Goal: Task Accomplishment & Management: Complete application form

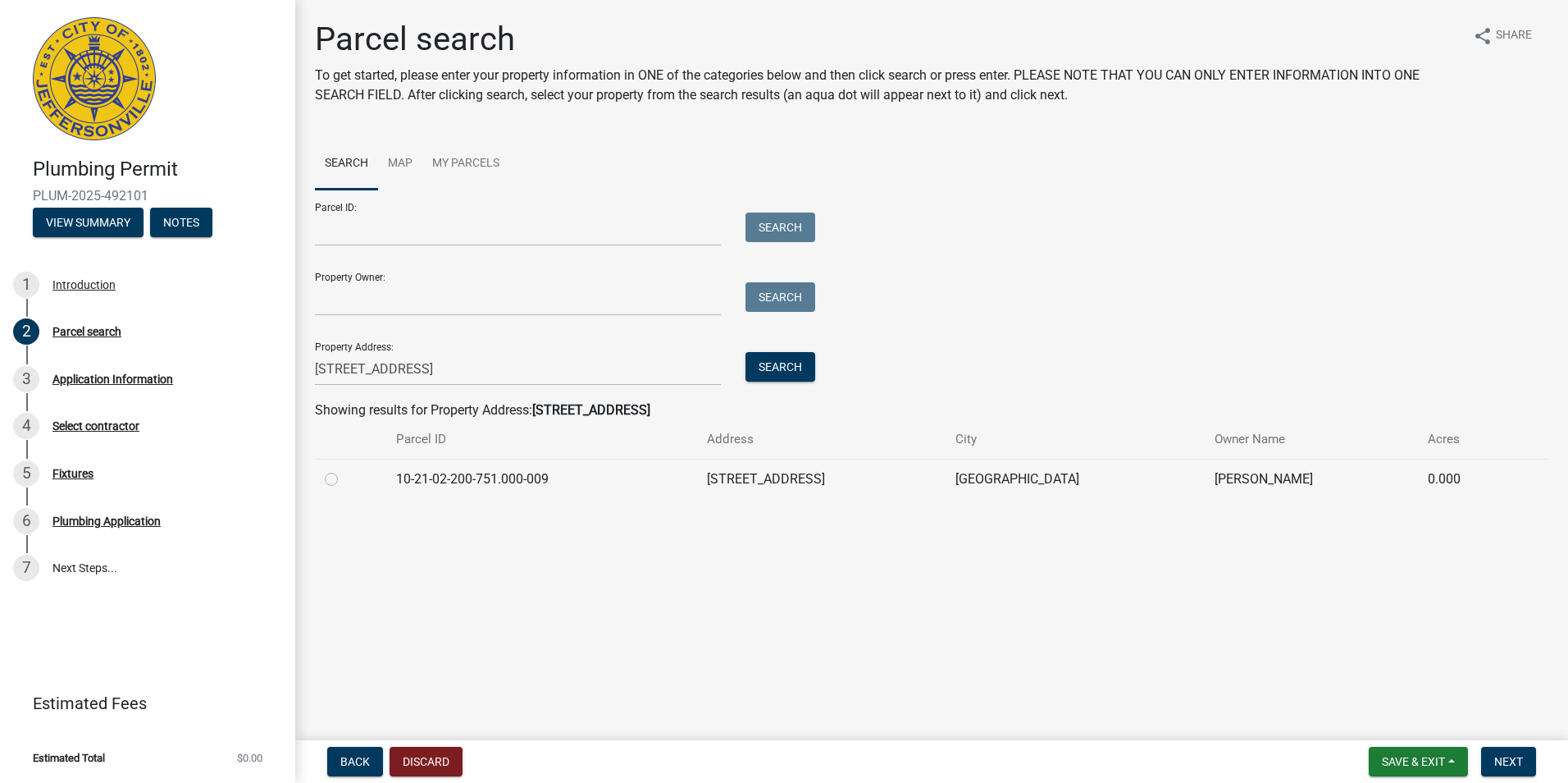
click at [345, 469] on label at bounding box center [345, 469] width 0 height 0
click at [345, 480] on input "radio" at bounding box center [350, 474] width 11 height 11
radio input "true"
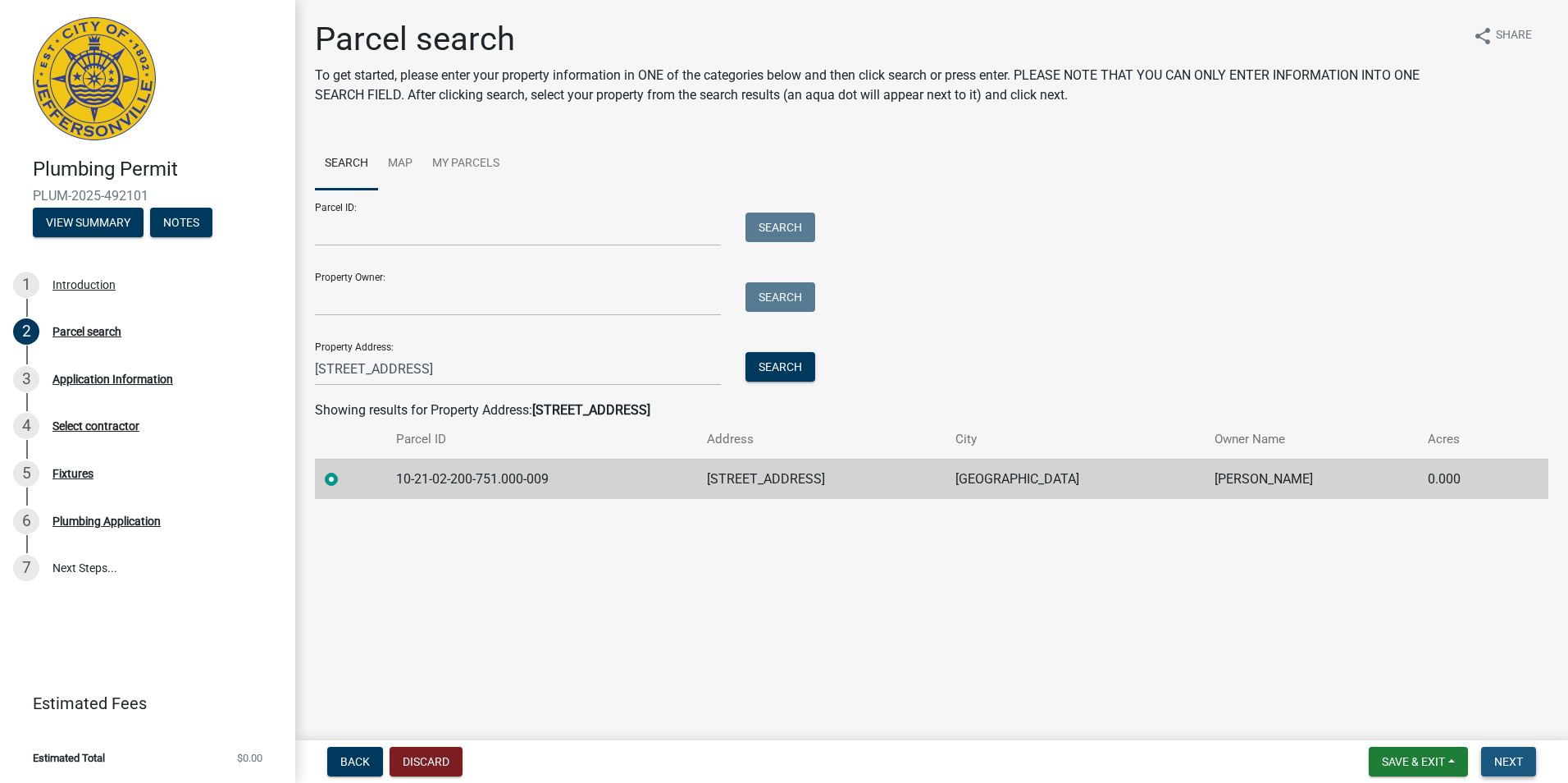
click at [1515, 764] on span "Next" at bounding box center [1508, 761] width 29 height 13
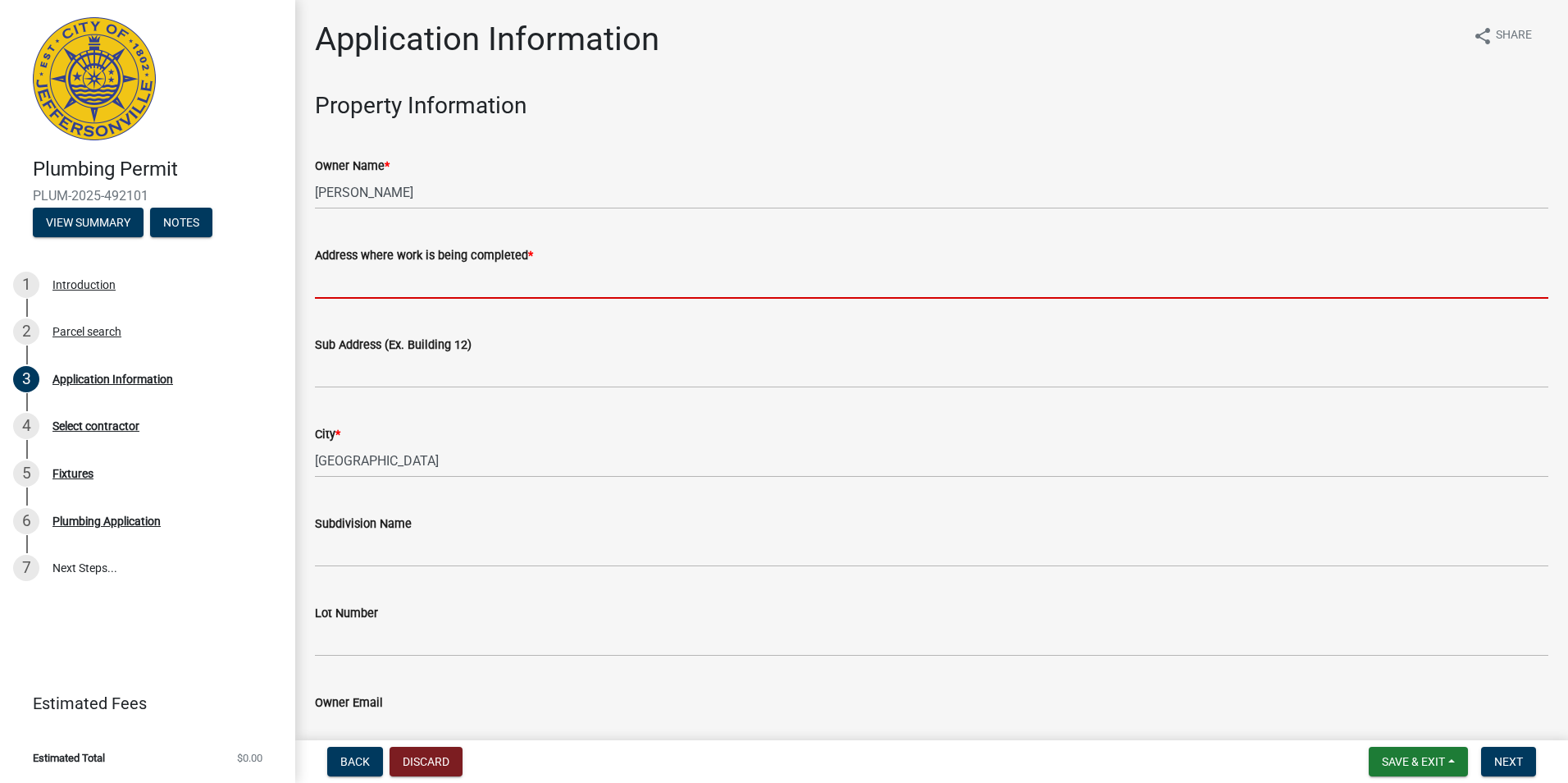
click at [391, 273] on input "Address where work is being completed *" at bounding box center [932, 282] width 1234 height 34
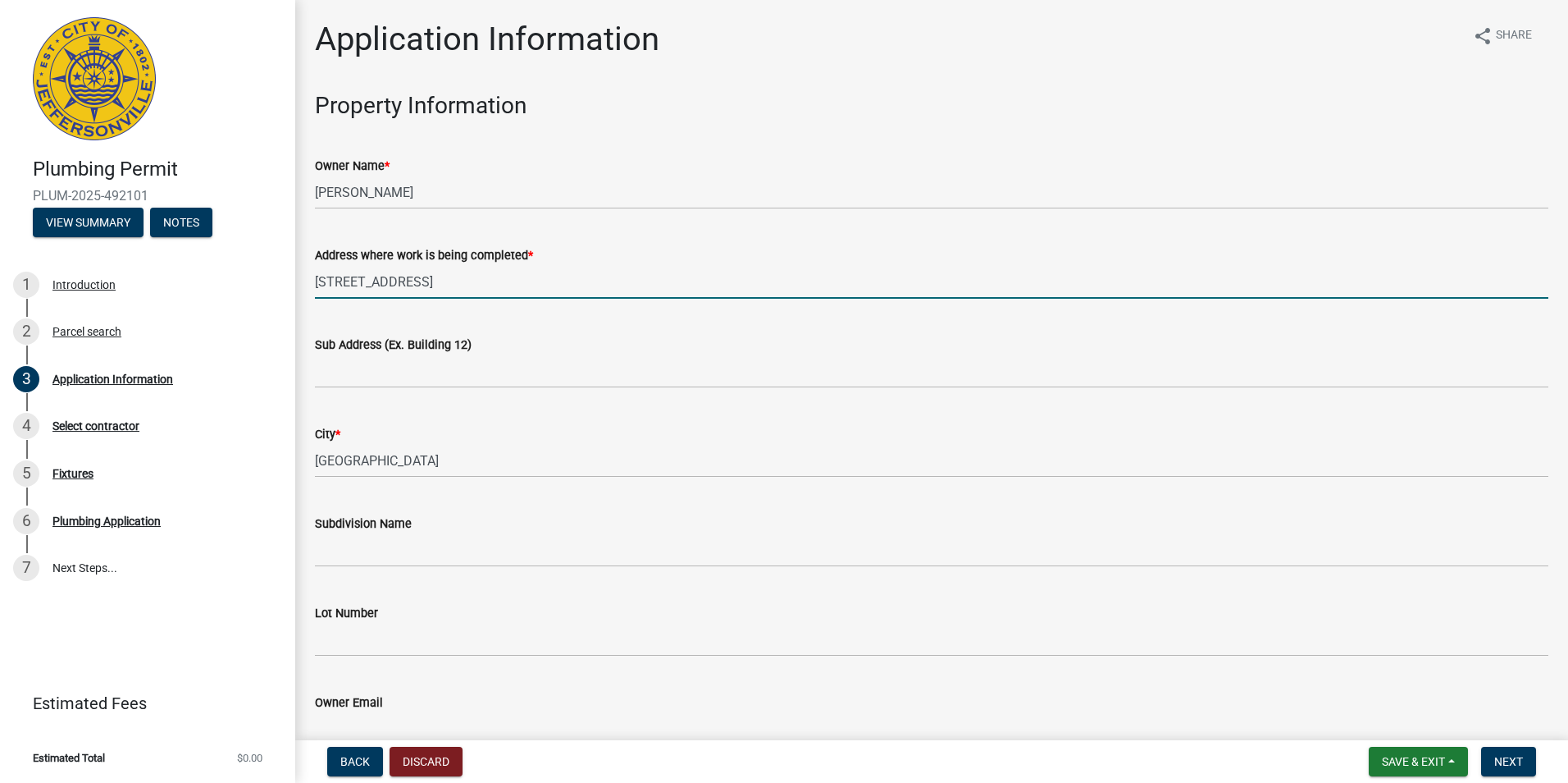
type input "3515 Evergreen Court"
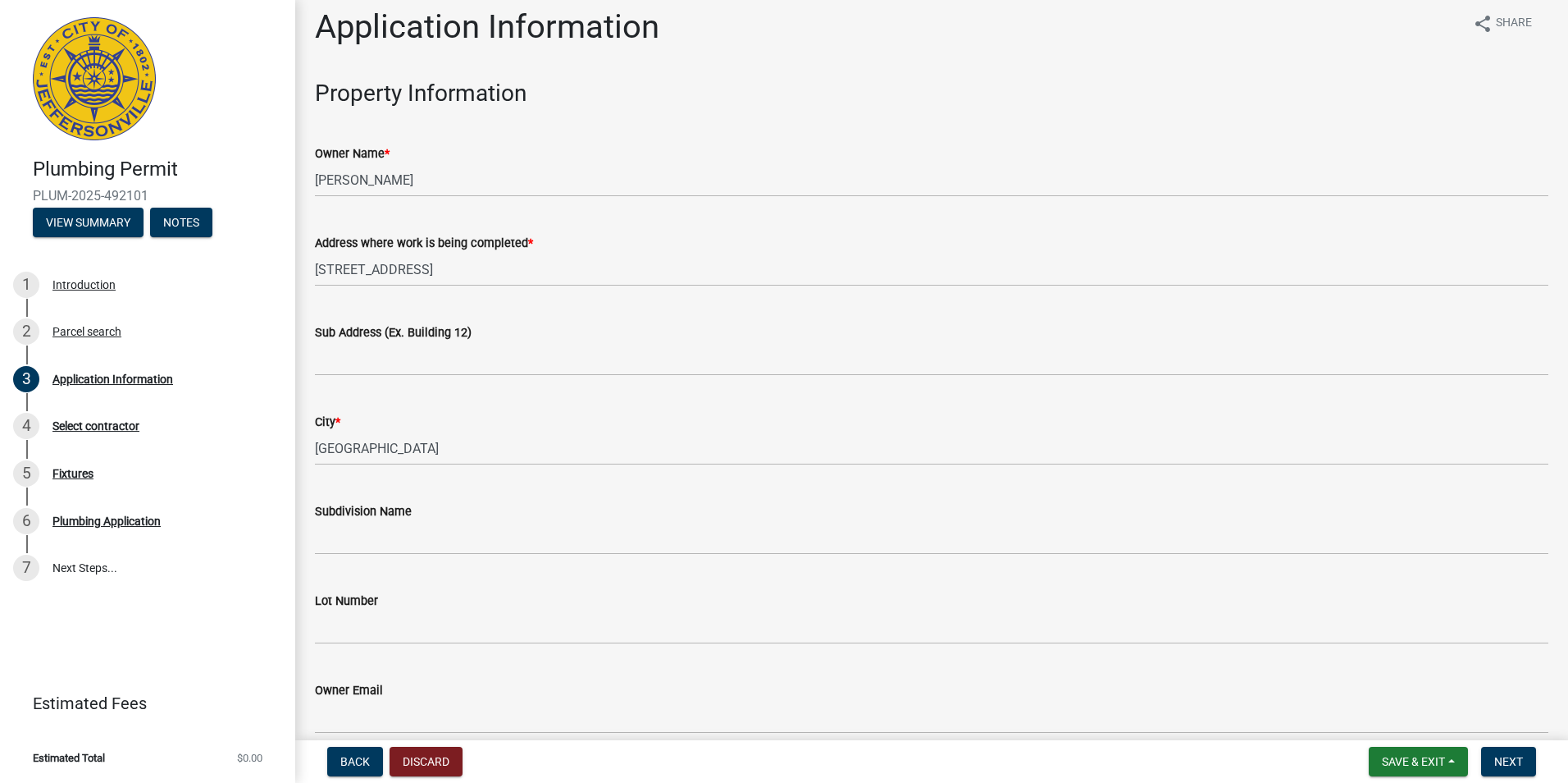
scroll to position [444, 0]
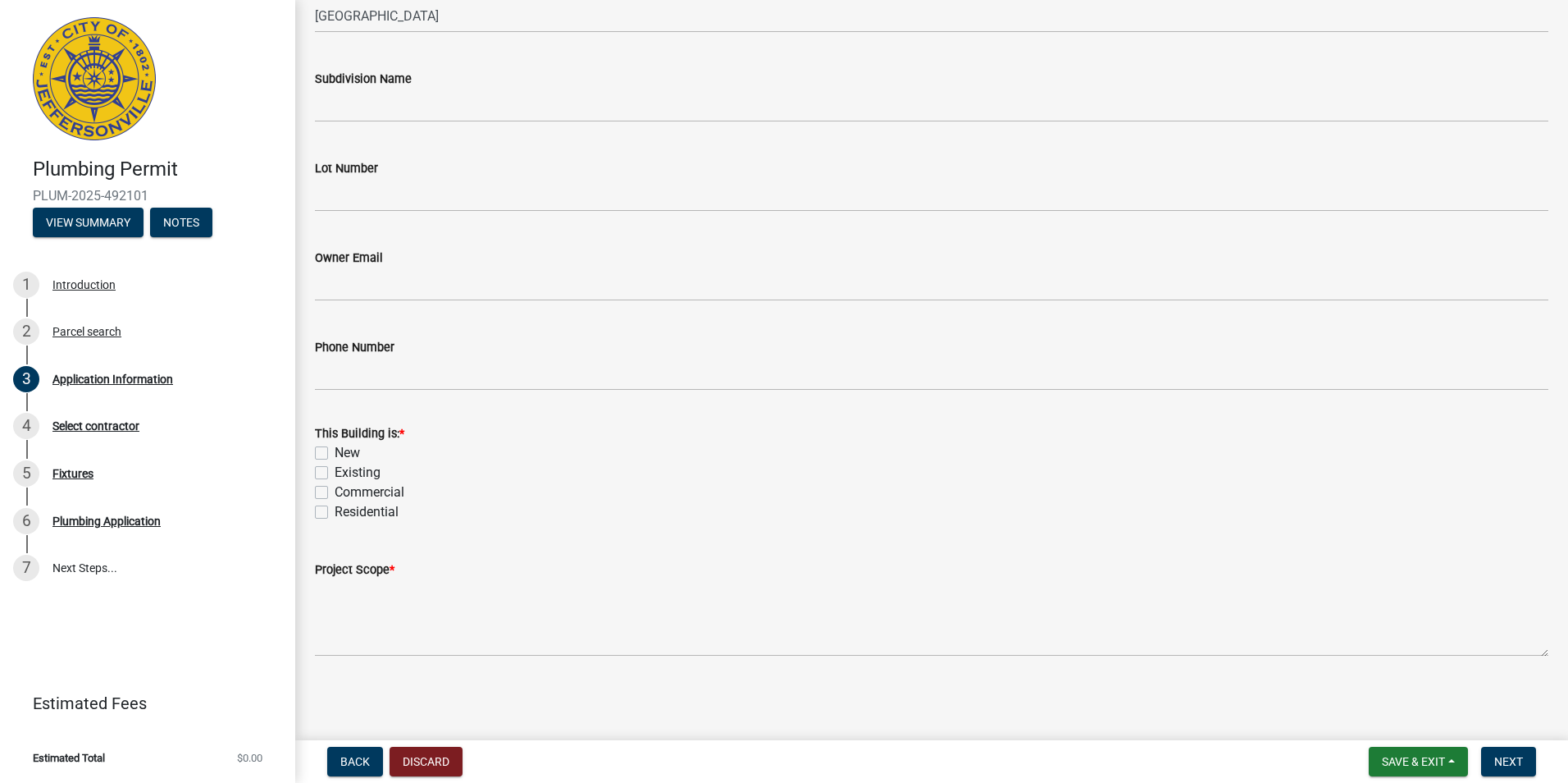
click at [334, 449] on label "New" at bounding box center [347, 452] width 26 height 20
click at [334, 449] on input "New" at bounding box center [339, 448] width 11 height 11
checkbox input "true"
checkbox input "false"
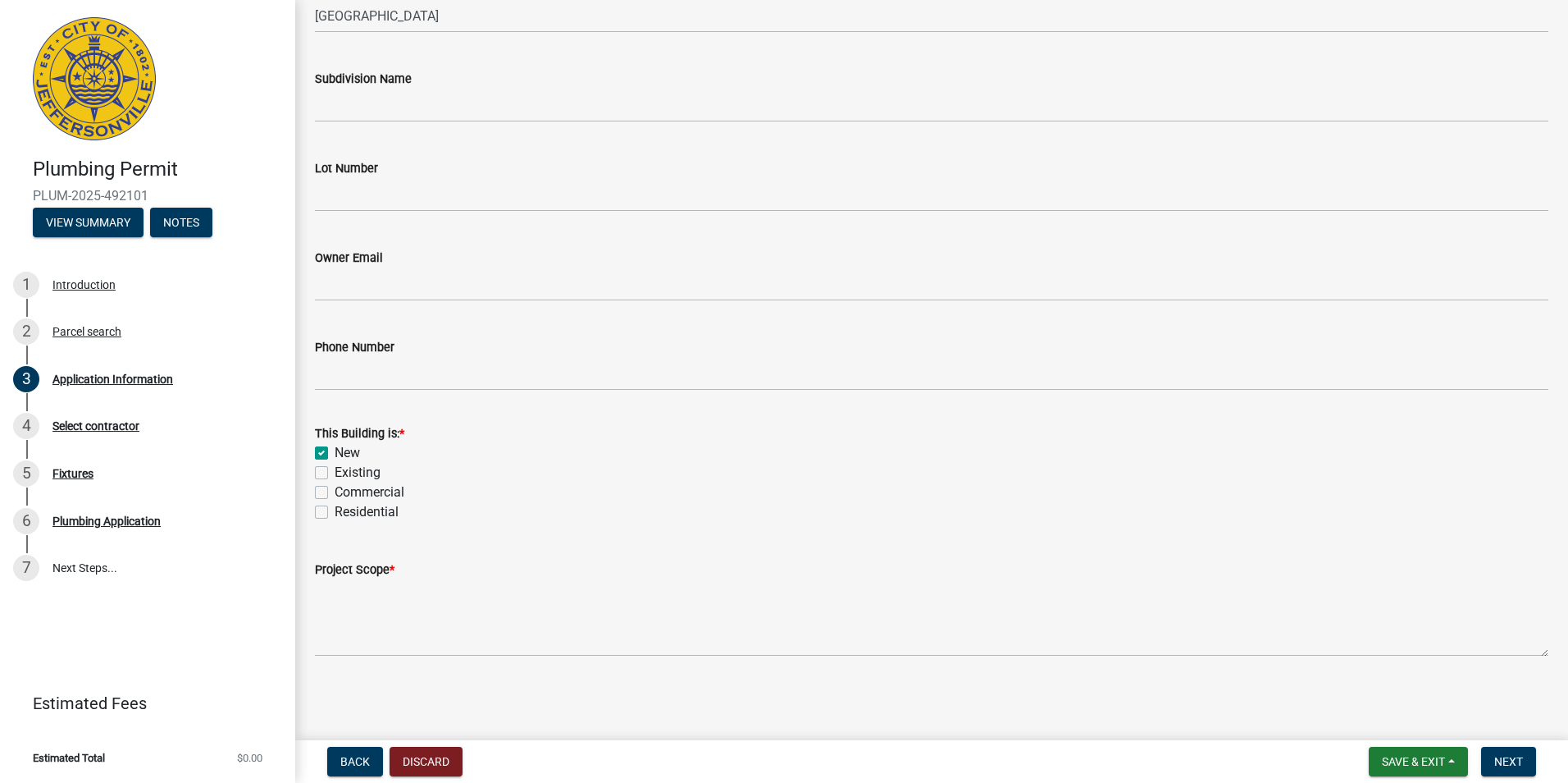
checkbox input "false"
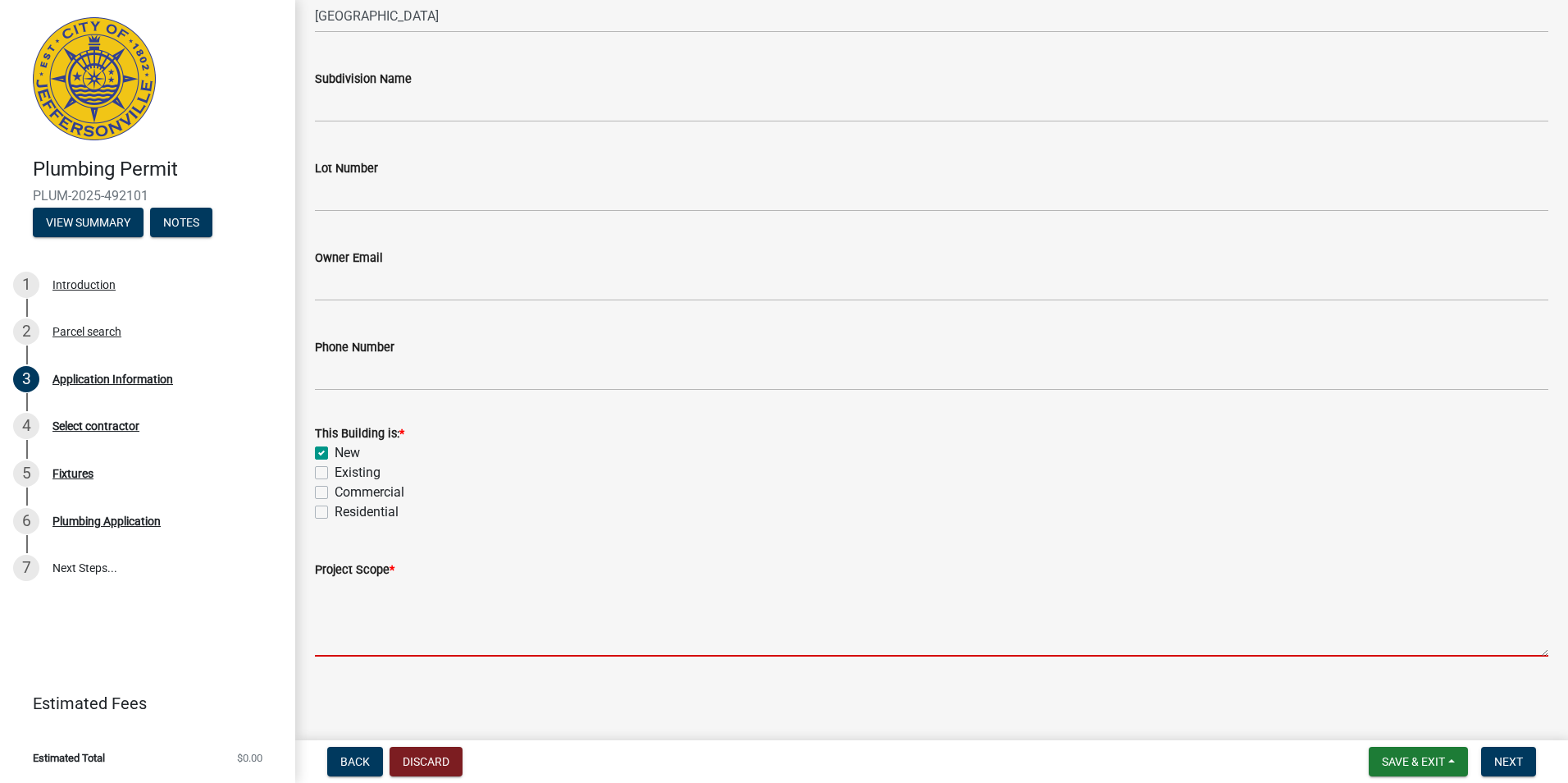
click at [351, 597] on textarea "Project Scope *" at bounding box center [932, 617] width 1234 height 77
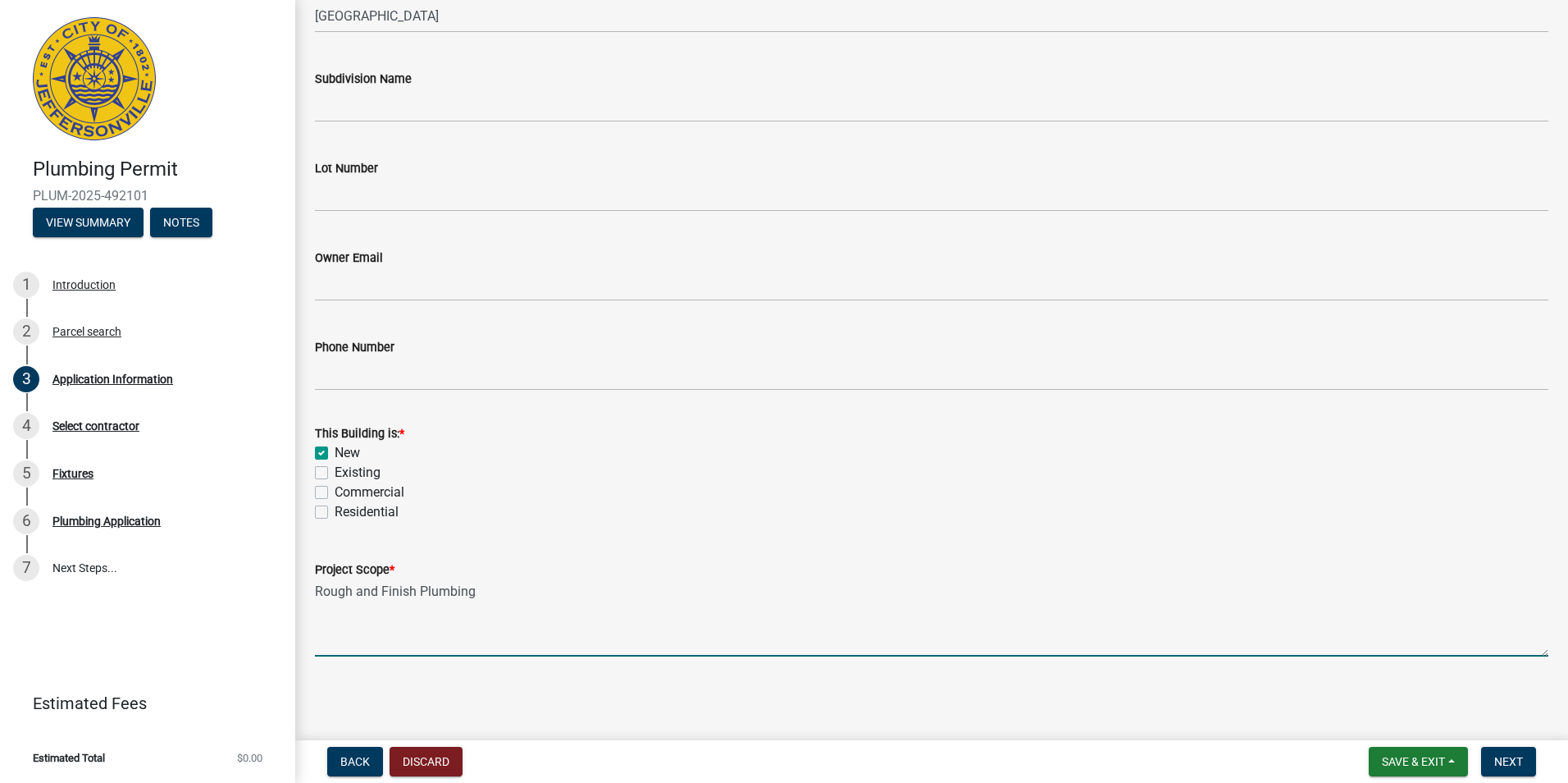
type textarea "Rough and Finish Plumbing"
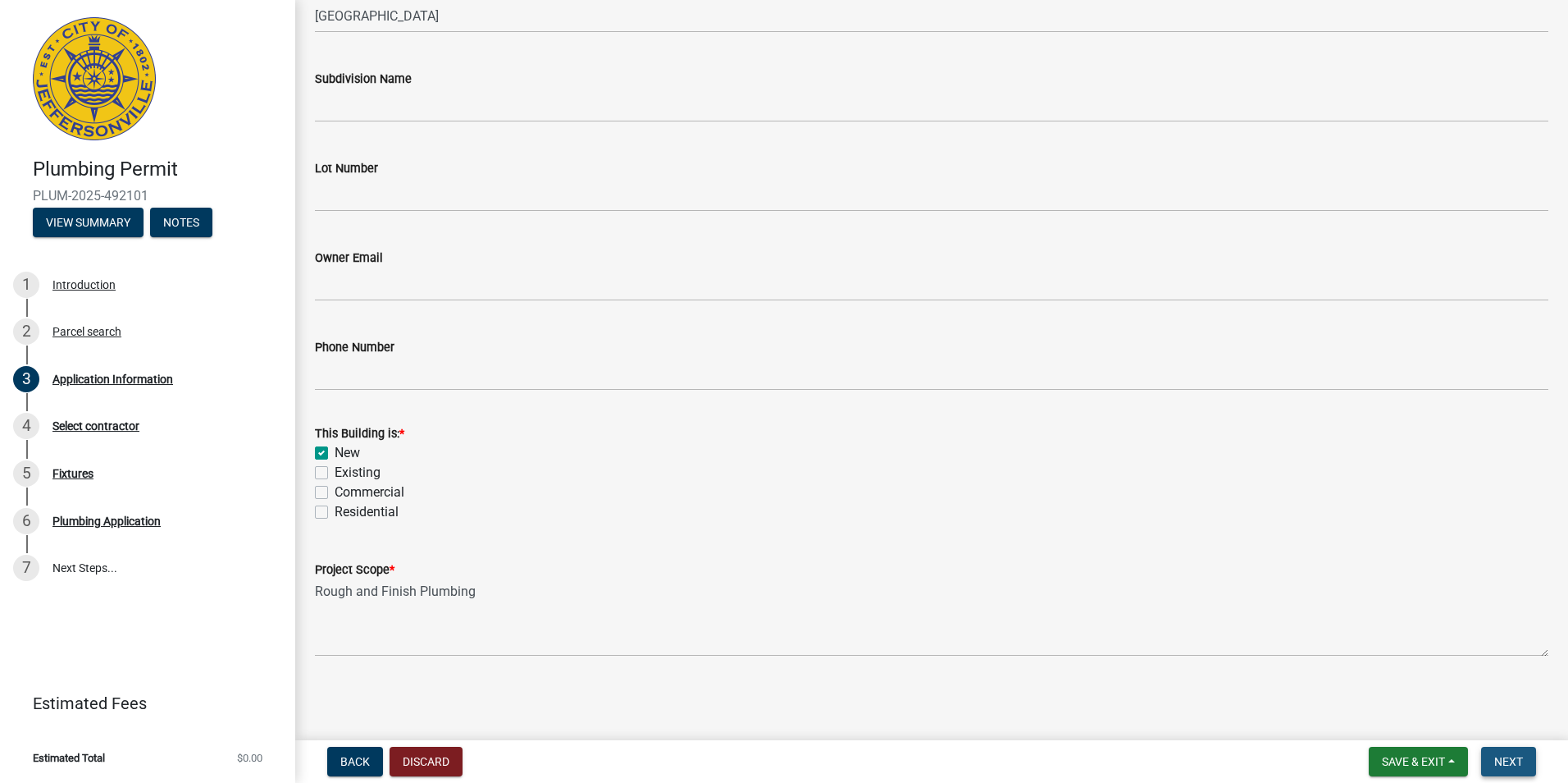
click at [1509, 764] on span "Next" at bounding box center [1508, 761] width 29 height 13
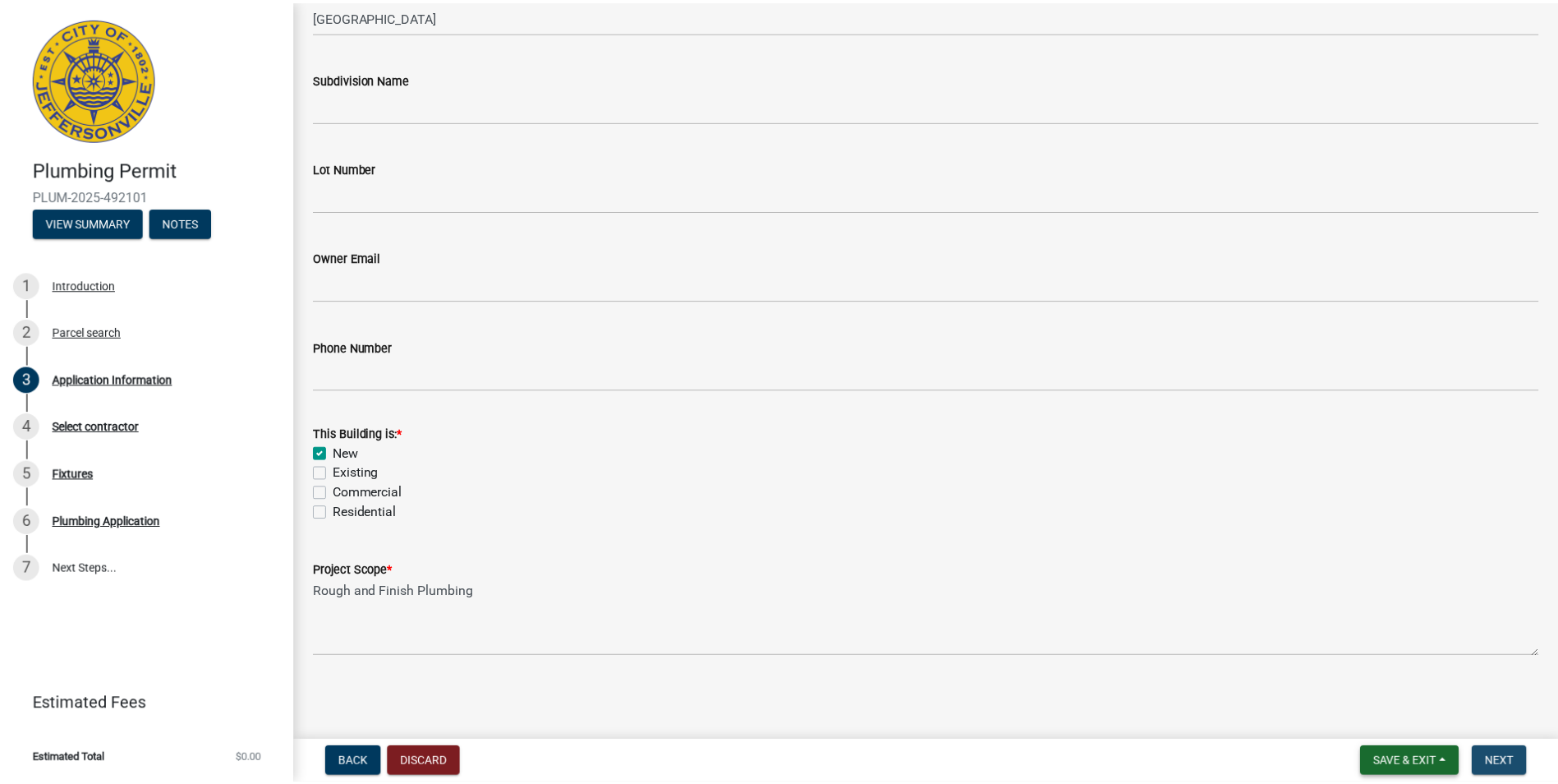
scroll to position [0, 0]
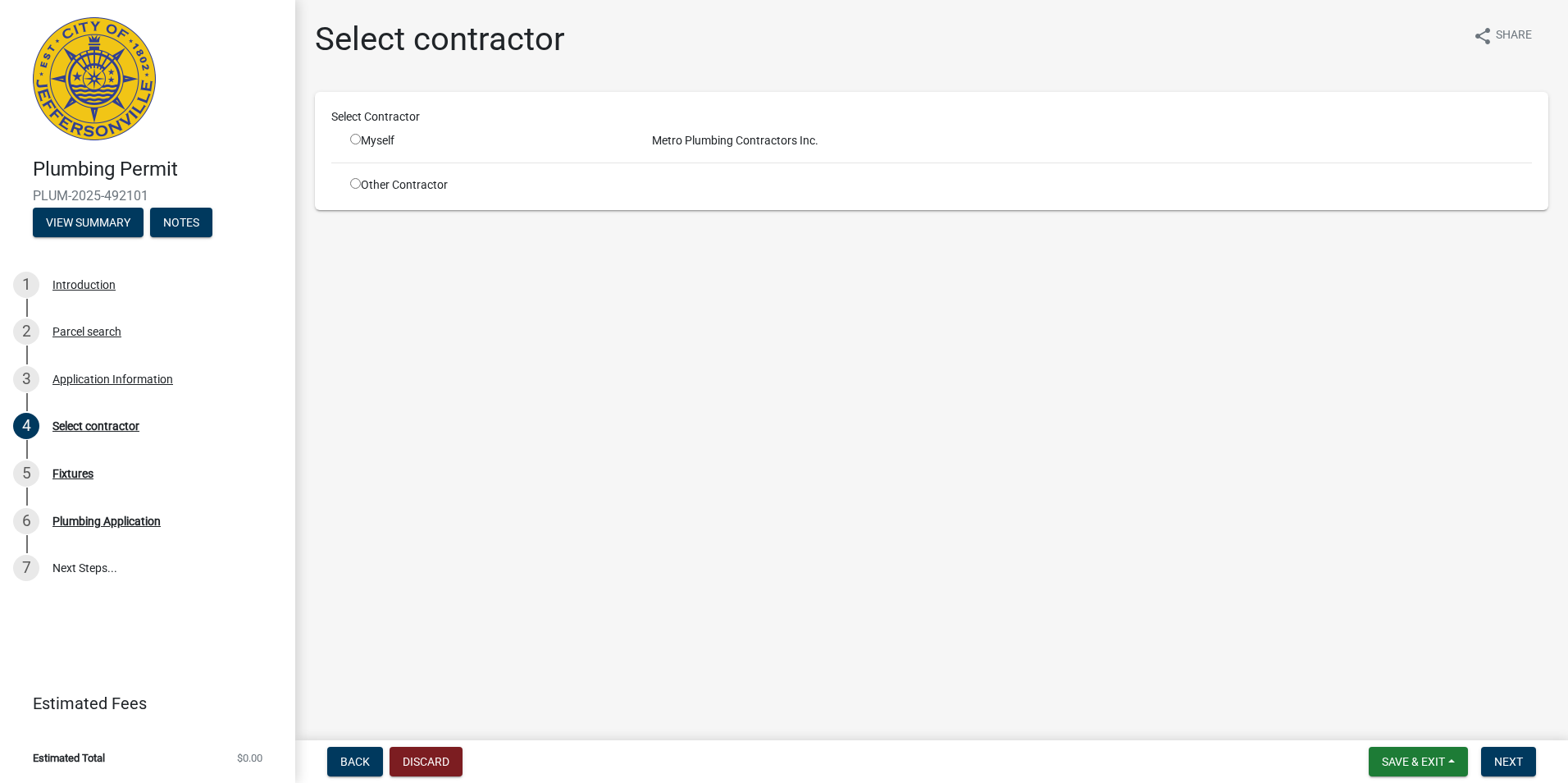
click at [358, 140] on input "radio" at bounding box center [356, 139] width 11 height 11
radio input "true"
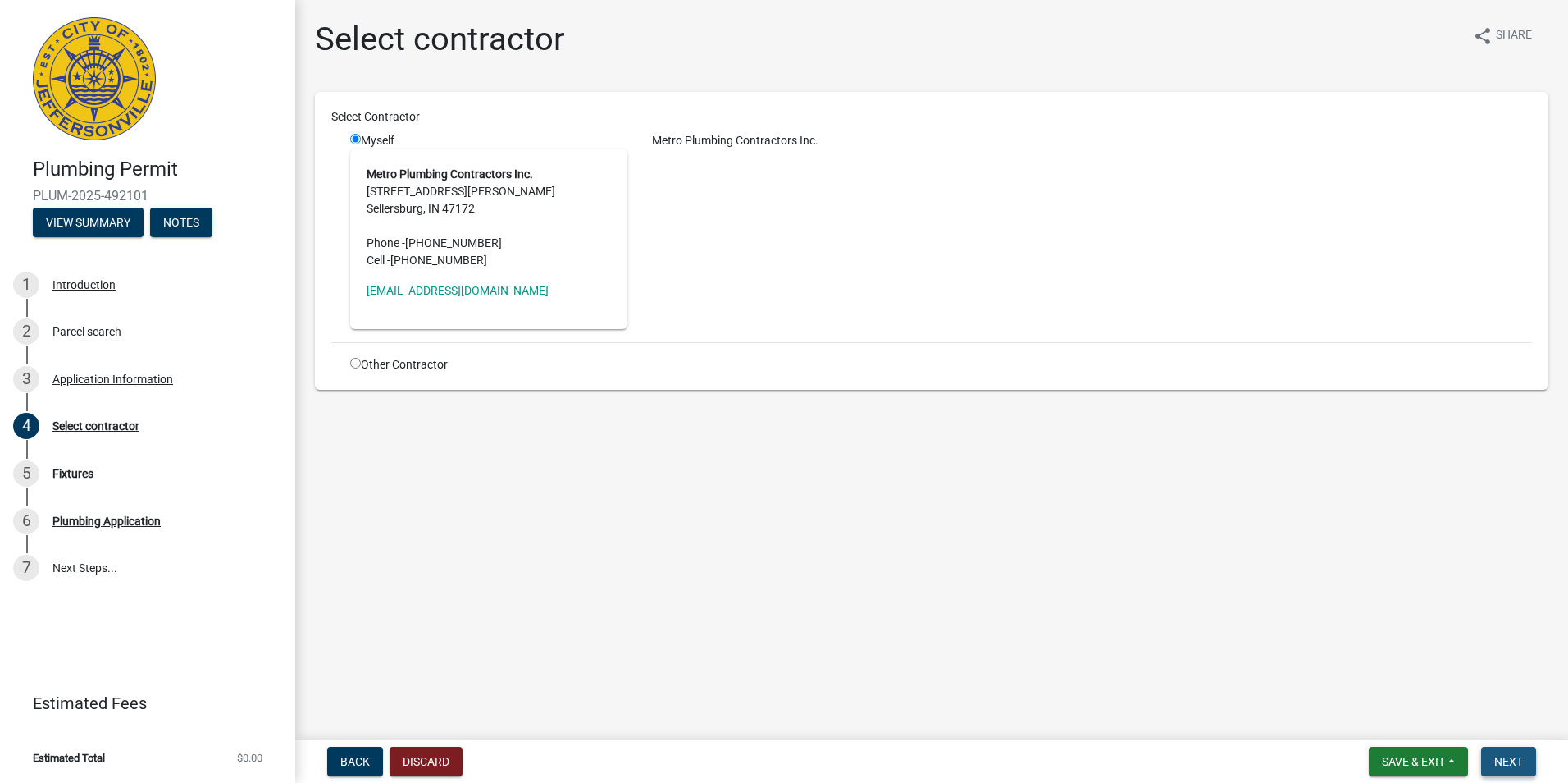
click at [1514, 753] on button "Next" at bounding box center [1508, 761] width 55 height 30
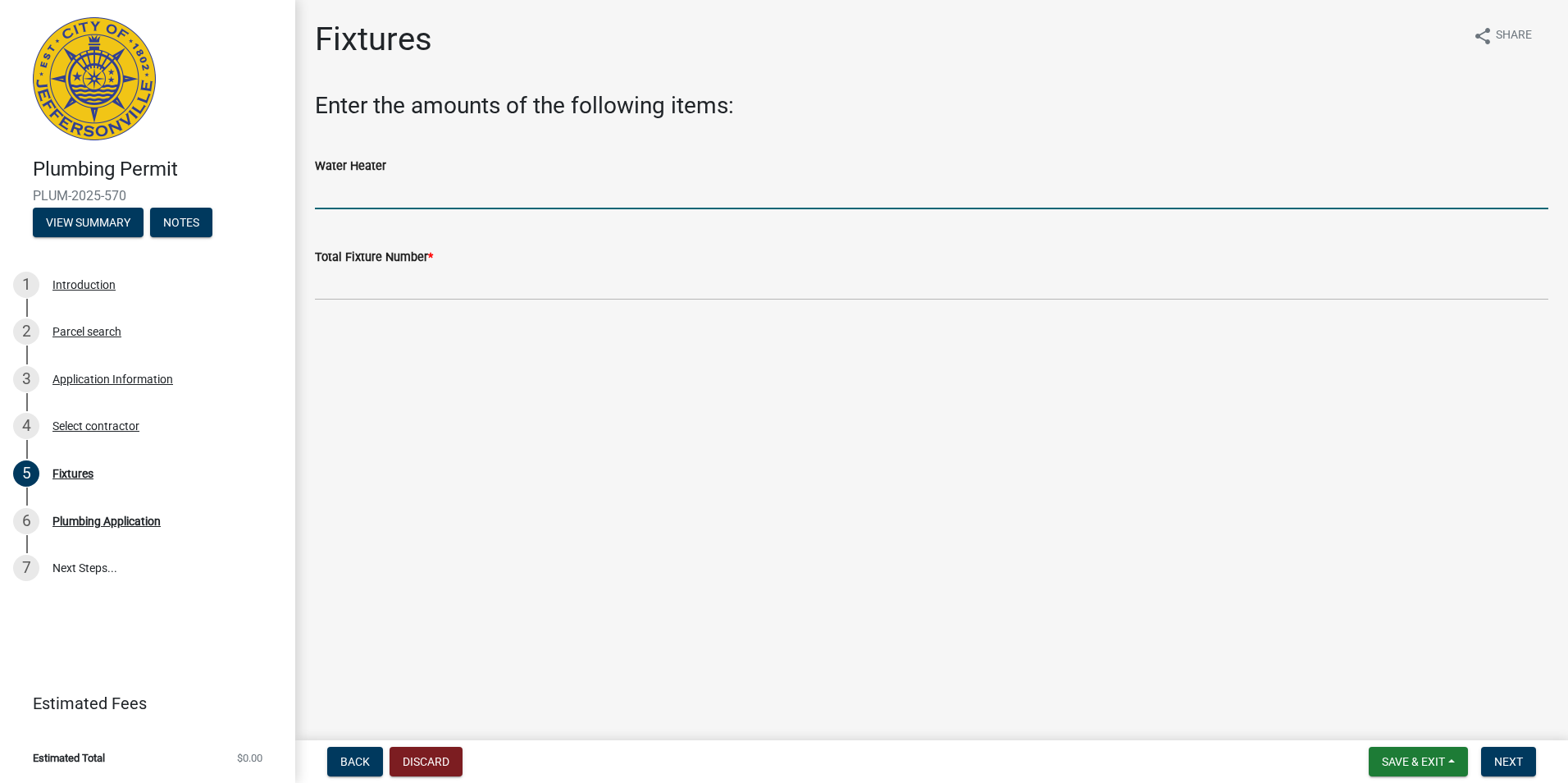
click at [373, 202] on input "text" at bounding box center [932, 192] width 1234 height 34
type input "1"
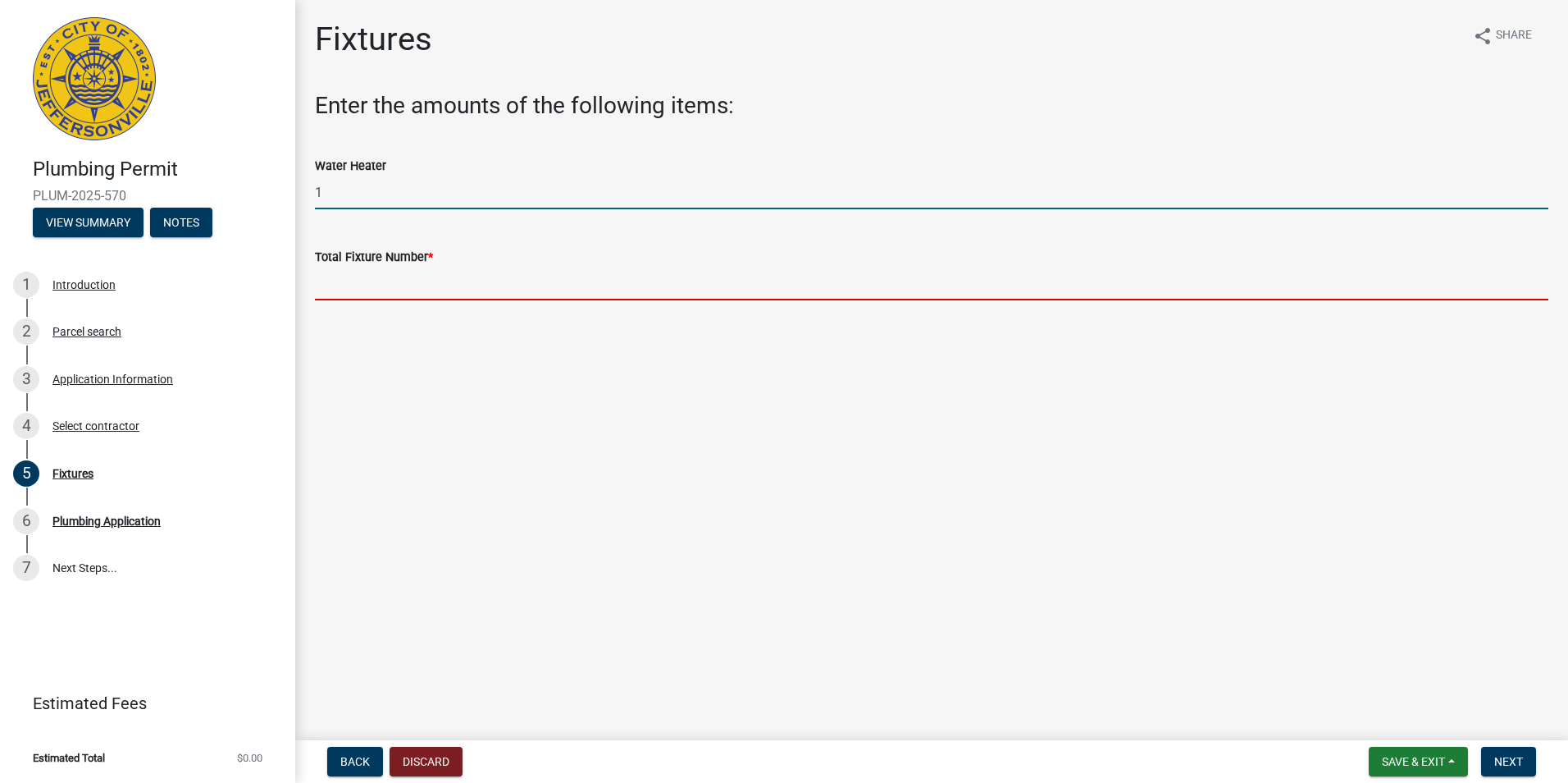
click at [373, 284] on input "text" at bounding box center [932, 283] width 1234 height 34
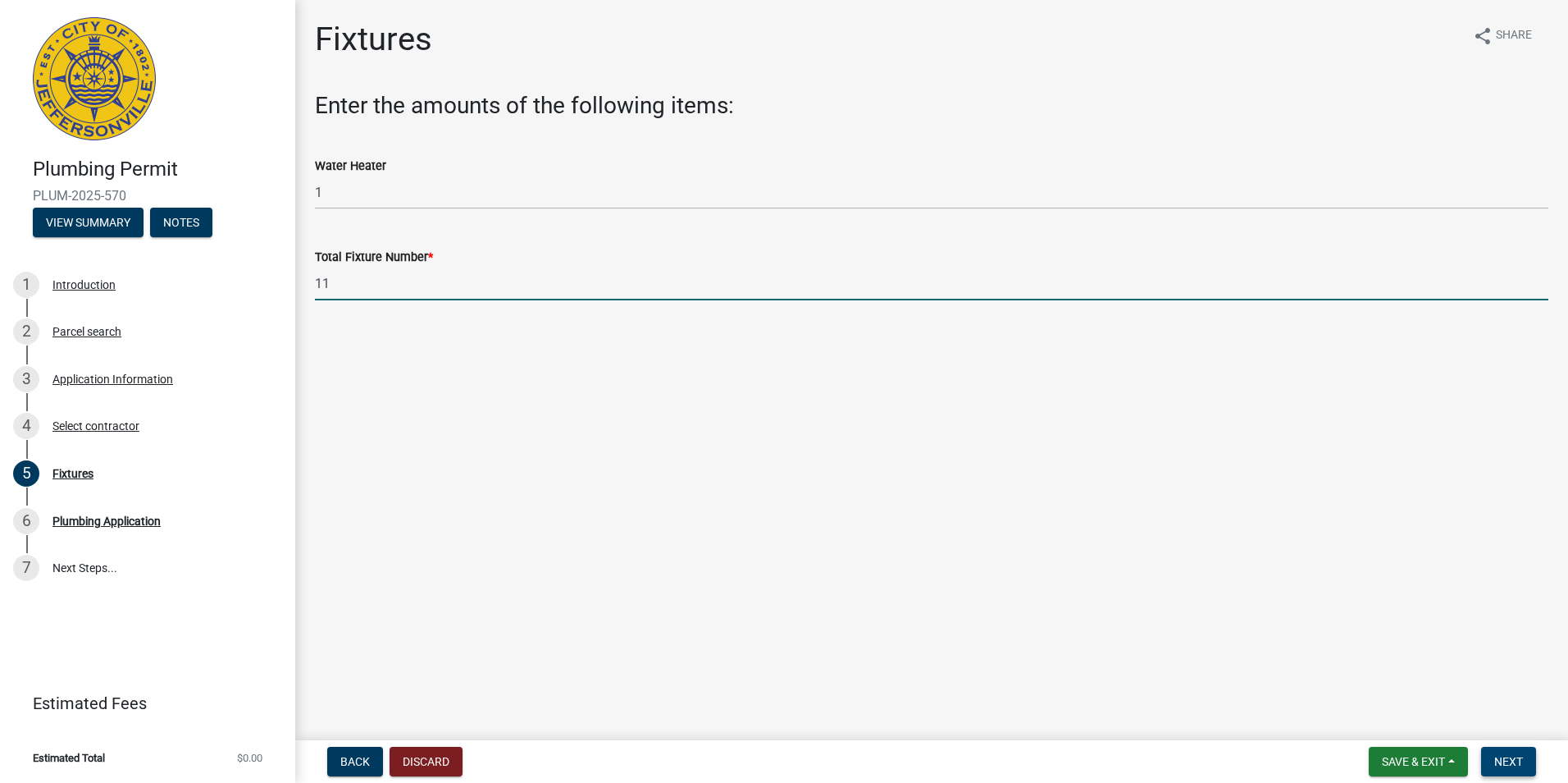
type input "11"
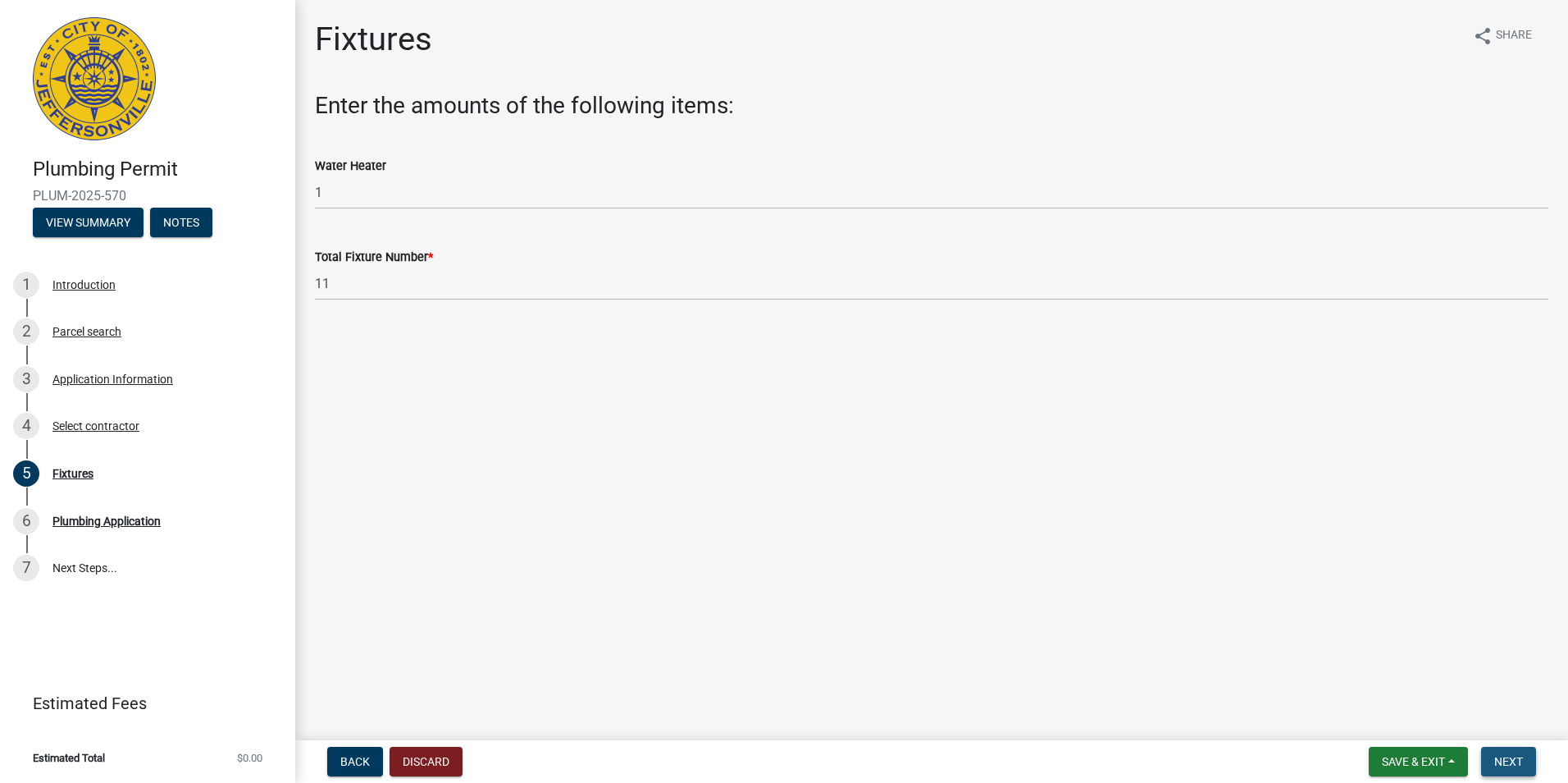
click at [1518, 761] on span "Next" at bounding box center [1508, 761] width 29 height 13
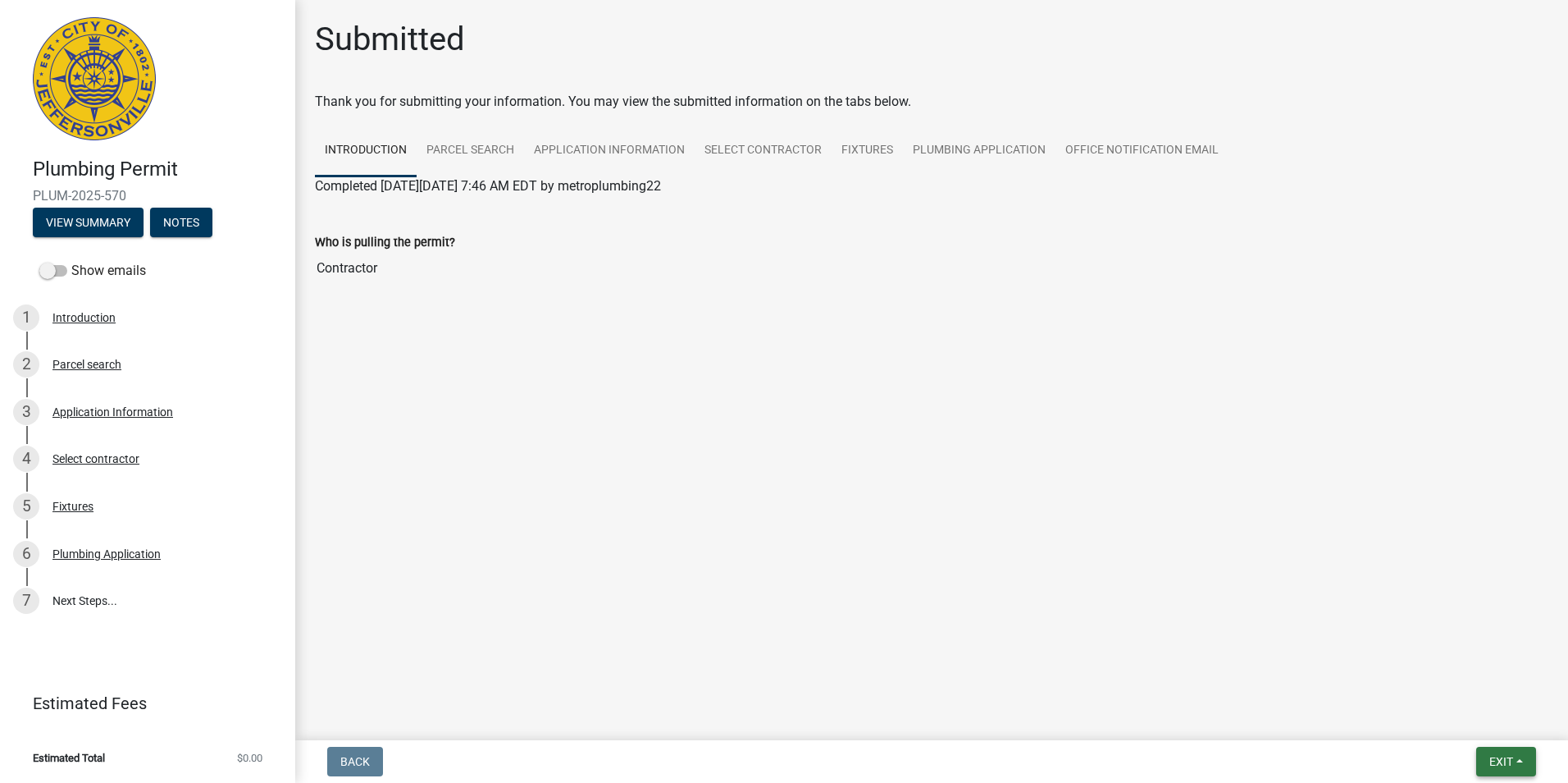
click at [1502, 750] on button "Exit" at bounding box center [1506, 761] width 60 height 30
click at [1457, 718] on button "Save & Exit" at bounding box center [1470, 718] width 131 height 39
